Goal: Communication & Community: Answer question/provide support

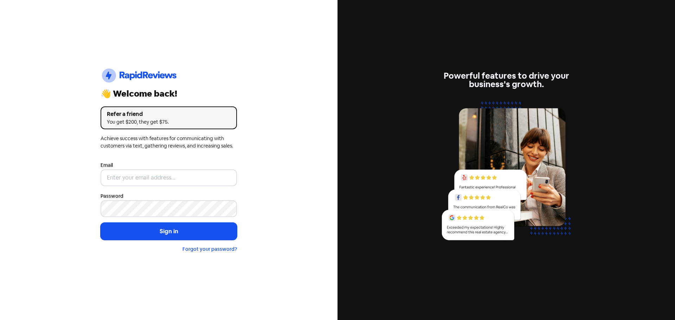
type input "[EMAIL_ADDRESS][DOMAIN_NAME]"
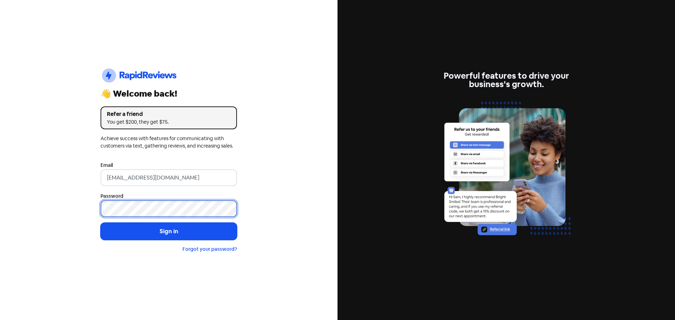
click at [101, 223] on button "Sign in" at bounding box center [169, 232] width 136 height 18
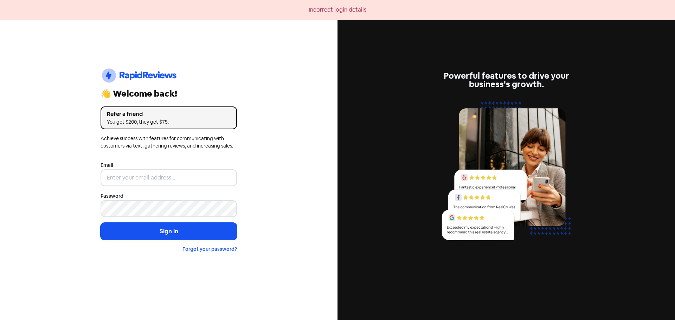
click at [164, 164] on div "Email" at bounding box center [169, 173] width 136 height 25
click at [165, 172] on input "email" at bounding box center [169, 178] width 136 height 17
type input "[EMAIL_ADDRESS][DOMAIN_NAME]"
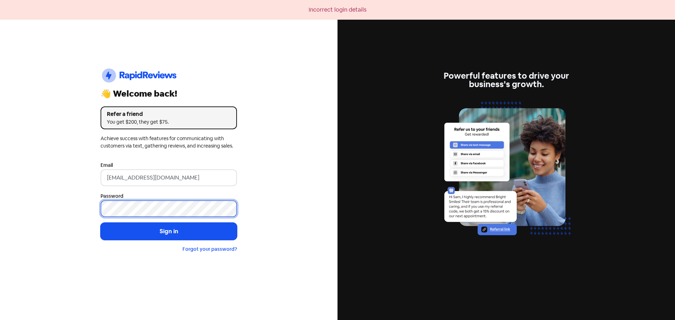
click at [101, 223] on button "Sign in" at bounding box center [169, 232] width 136 height 18
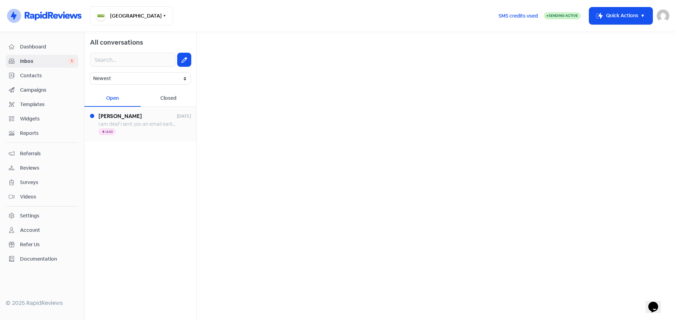
click at [144, 126] on span "I am deaf I sent you an email earlier. I have 3 cats need a vet for yearly exam…" at bounding box center [298, 124] width 400 height 6
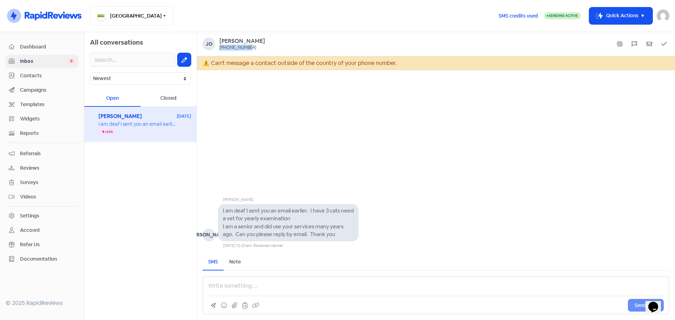
drag, startPoint x: 244, startPoint y: 46, endPoint x: 218, endPoint y: 46, distance: 26.4
click at [218, 46] on div "Jo Joan +16136125113" at bounding box center [436, 44] width 467 height 13
copy div "+16136125113"
click at [286, 292] on div "Send SMS" at bounding box center [436, 295] width 467 height 38
click at [261, 287] on div "Send SMS" at bounding box center [436, 295] width 467 height 38
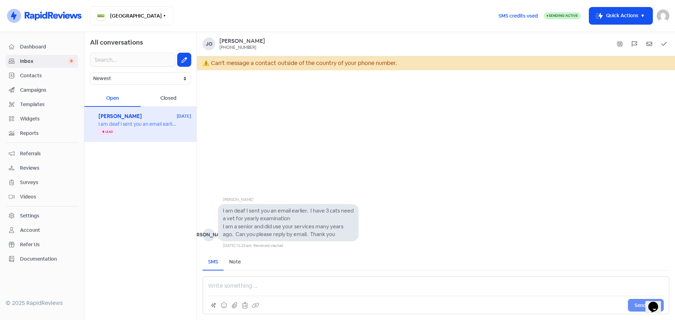
click at [247, 288] on div "Send SMS" at bounding box center [436, 295] width 467 height 38
click at [245, 285] on div "Send SMS" at bounding box center [436, 295] width 467 height 38
click at [239, 261] on div "Note" at bounding box center [235, 261] width 12 height 7
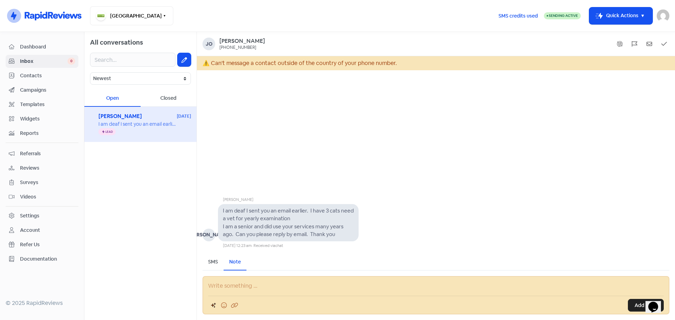
click at [213, 261] on div "SMS" at bounding box center [213, 261] width 10 height 7
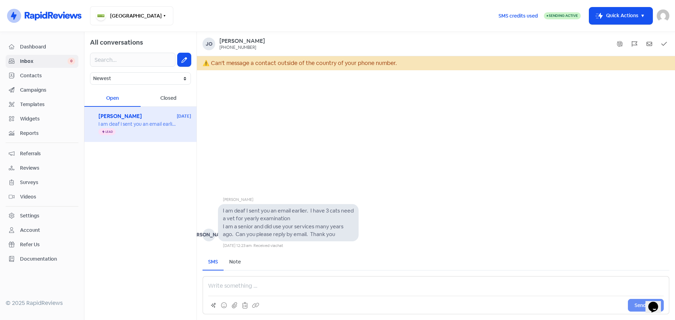
click at [234, 283] on div "Send SMS" at bounding box center [436, 295] width 467 height 38
click at [235, 42] on div "Joan" at bounding box center [242, 41] width 46 height 7
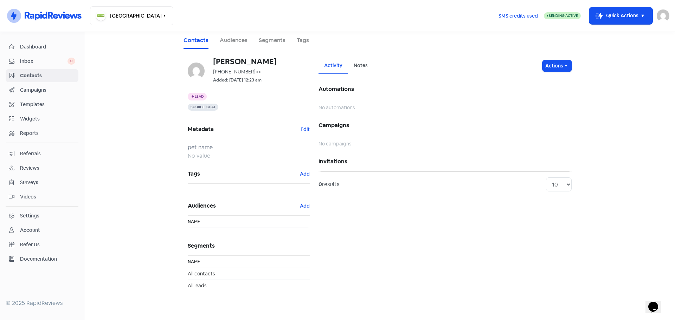
click at [256, 73] on span "<>" at bounding box center [259, 72] width 6 height 6
click at [41, 76] on span "Contacts" at bounding box center [47, 75] width 55 height 7
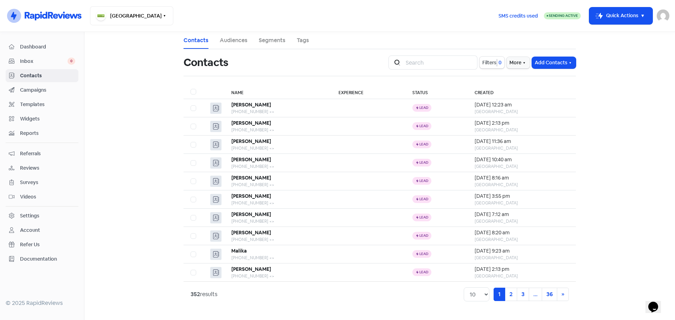
click at [35, 57] on link "Inbox 0" at bounding box center [42, 61] width 73 height 13
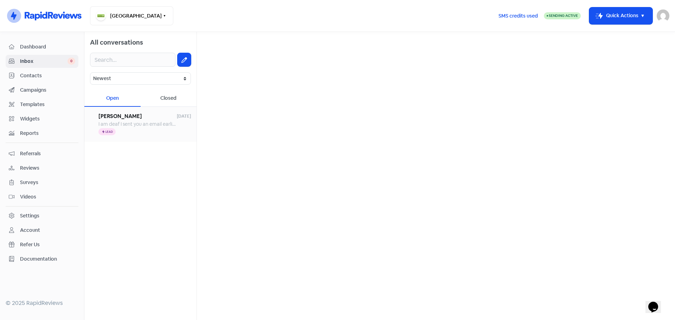
click at [181, 125] on div "I am deaf I sent you an email earlier. I have 3 cats need a vet for yearly exam…" at bounding box center [144, 124] width 92 height 7
